Goal: Check status

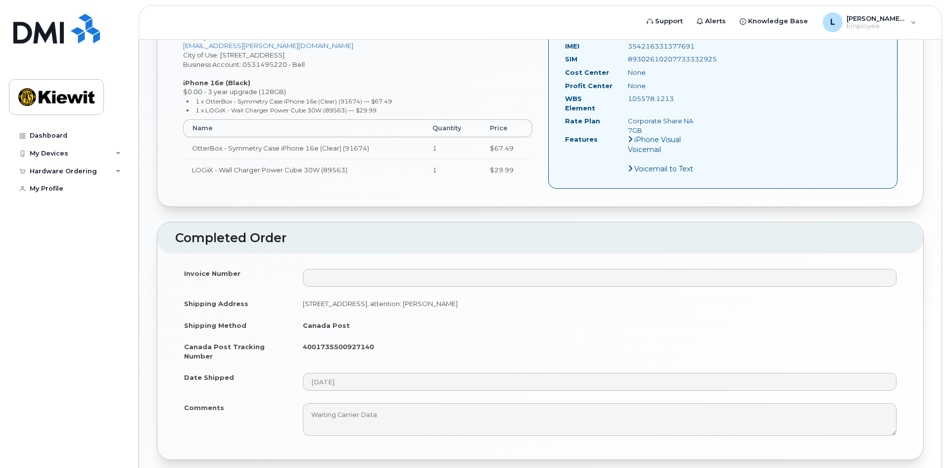
scroll to position [445, 0]
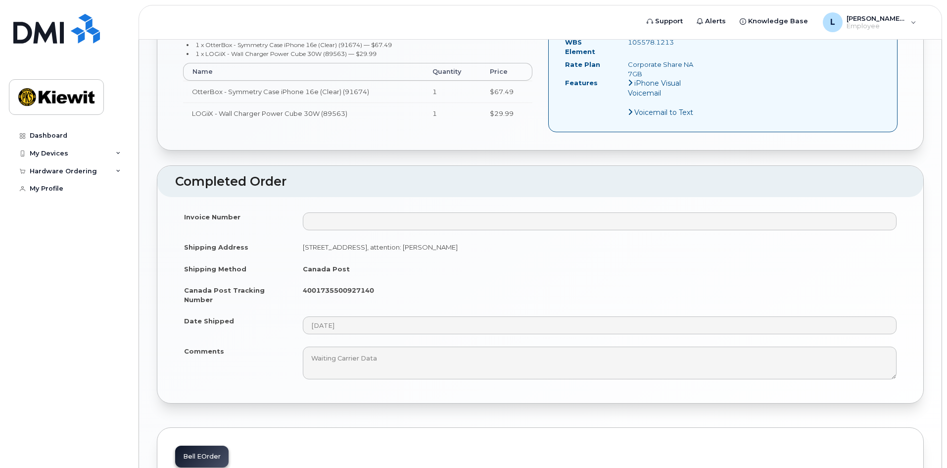
click at [302, 280] on td "4001735500927140" at bounding box center [600, 294] width 612 height 31
drag, startPoint x: 301, startPoint y: 283, endPoint x: 373, endPoint y: 279, distance: 71.9
click at [373, 279] on td "4001735500927140" at bounding box center [600, 294] width 612 height 31
copy strong "4001735500927140"
click at [453, 259] on td "Canada Post" at bounding box center [600, 269] width 612 height 22
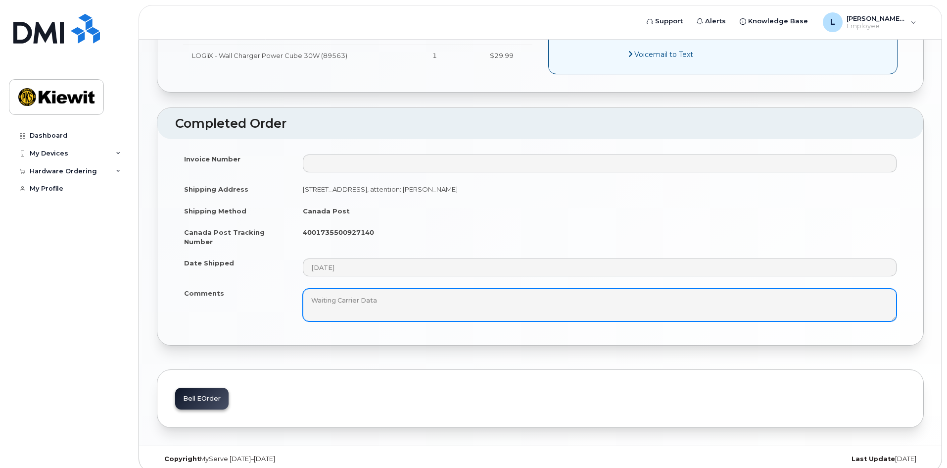
scroll to position [505, 0]
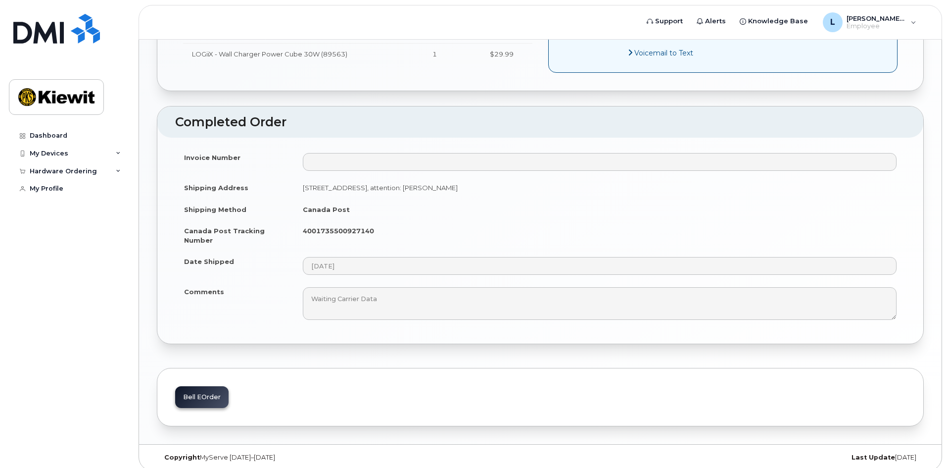
click at [372, 227] on strong "4001735500927140" at bounding box center [338, 231] width 71 height 8
drag, startPoint x: 377, startPoint y: 226, endPoint x: 301, endPoint y: 224, distance: 75.7
click at [301, 224] on td "4001735500927140" at bounding box center [600, 235] width 612 height 31
copy strong "4001735500927140"
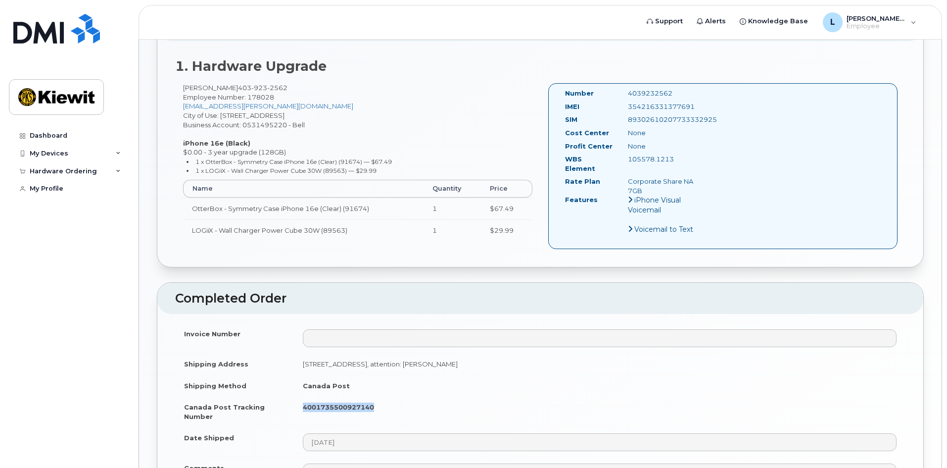
scroll to position [208, 0]
